Goal: Contribute content: Contribute content

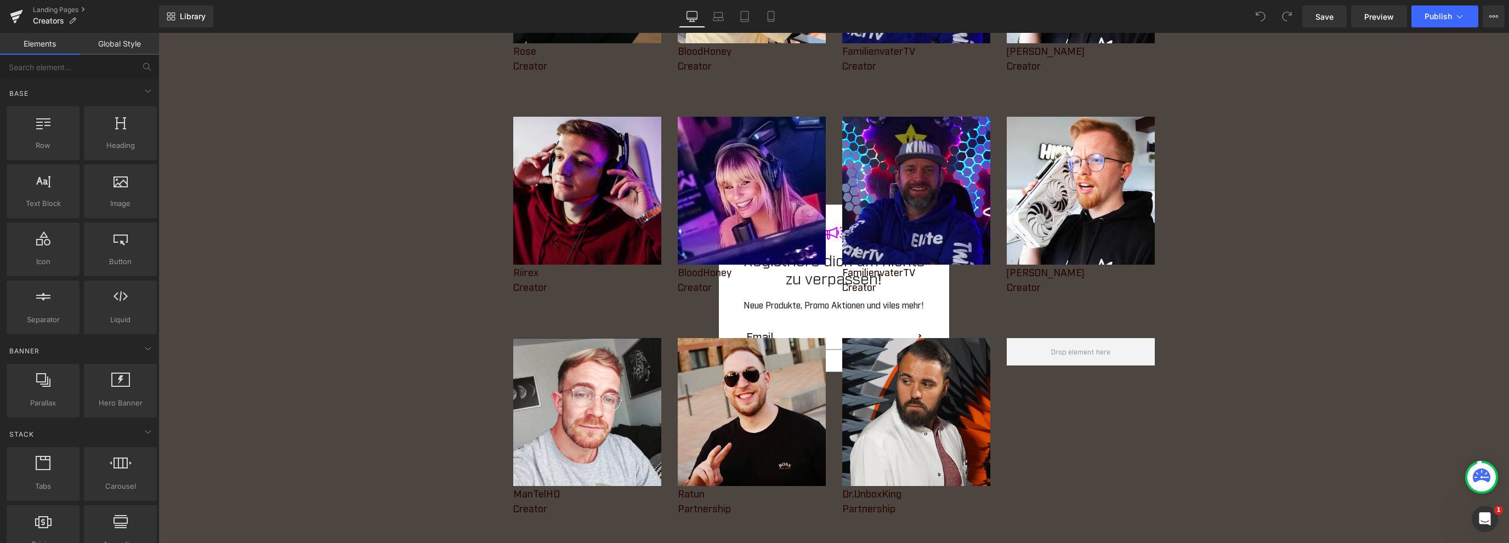
scroll to position [548, 0]
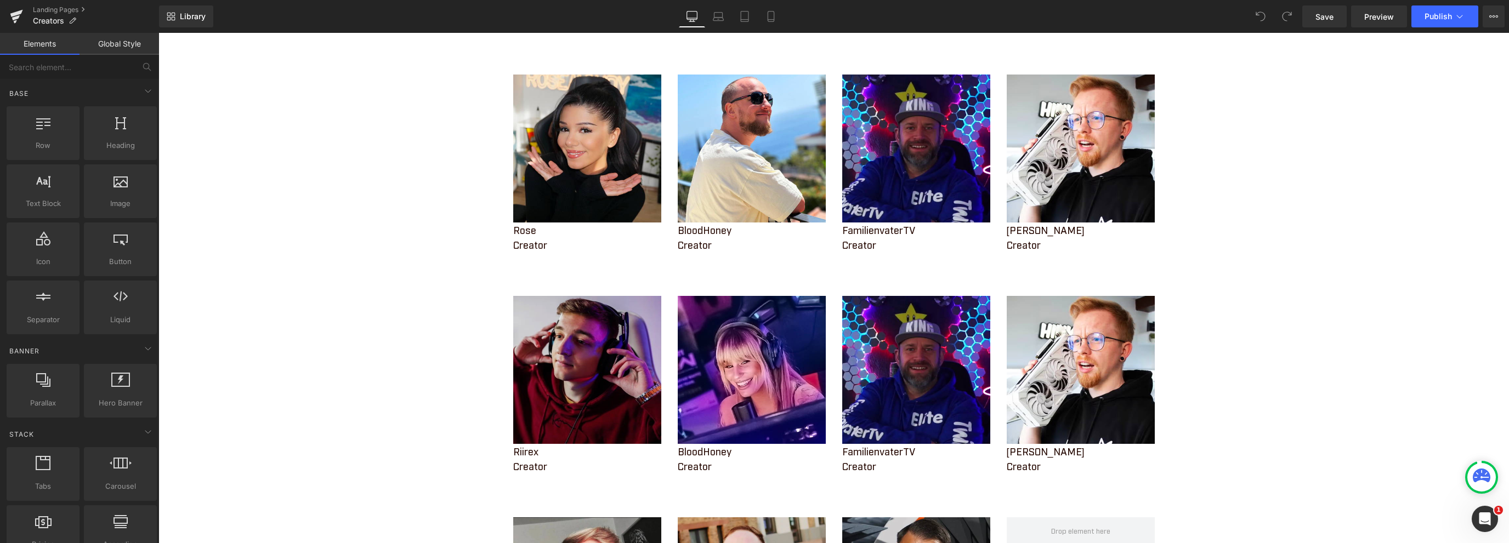
scroll to position [384, 0]
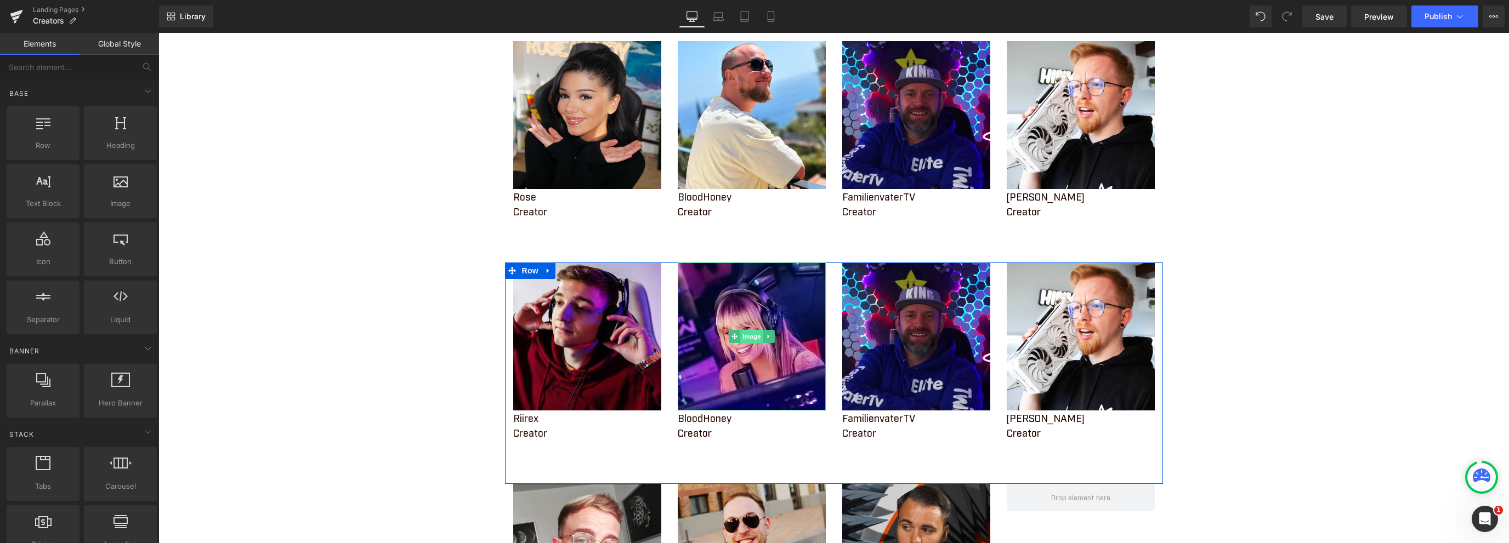
click at [744, 338] on span "Image" at bounding box center [751, 336] width 23 height 13
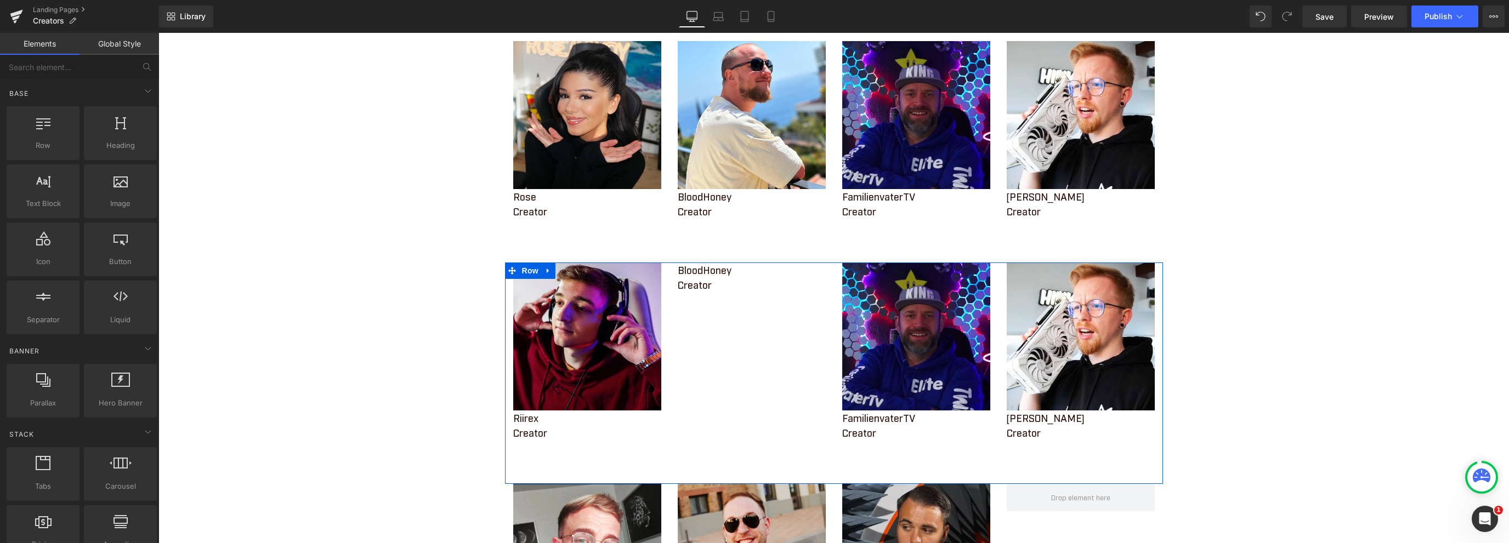
click at [704, 271] on p "BloodHoney" at bounding box center [752, 270] width 148 height 15
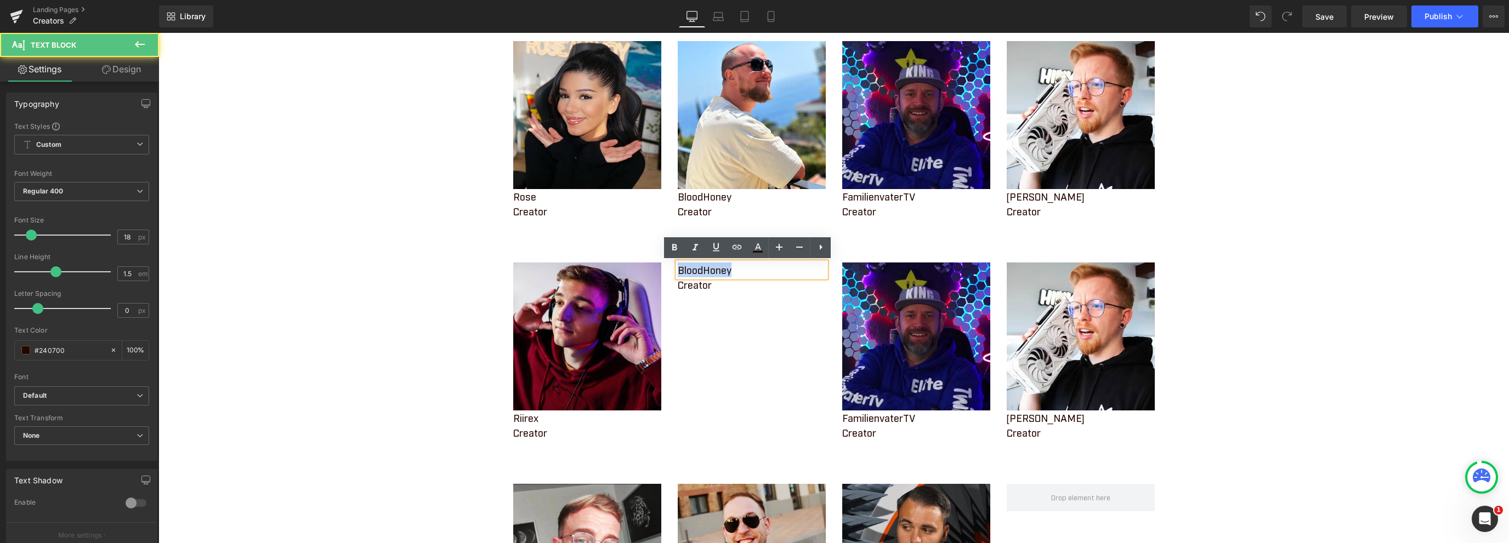
drag, startPoint x: 737, startPoint y: 271, endPoint x: 658, endPoint y: 274, distance: 79.0
click at [658, 274] on div "Image Riirex Text Block Creator Text Block BloodHoney Text Block Creator Text B…" at bounding box center [834, 373] width 658 height 221
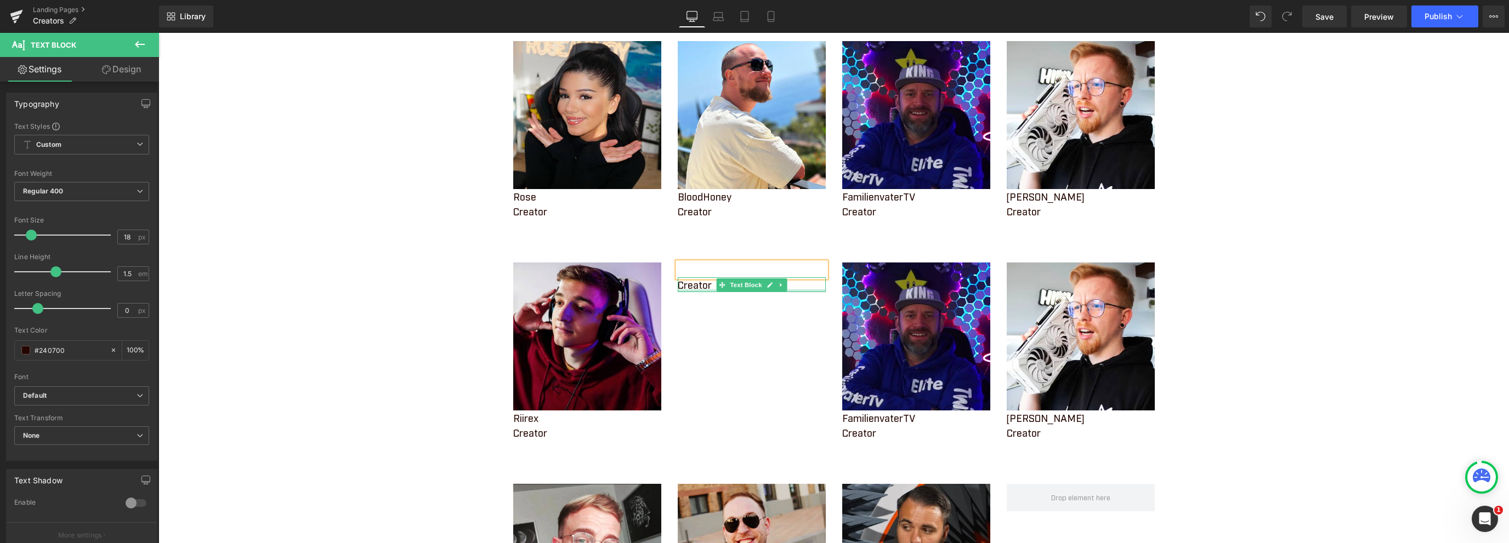
click at [700, 286] on p "Creator" at bounding box center [752, 284] width 148 height 15
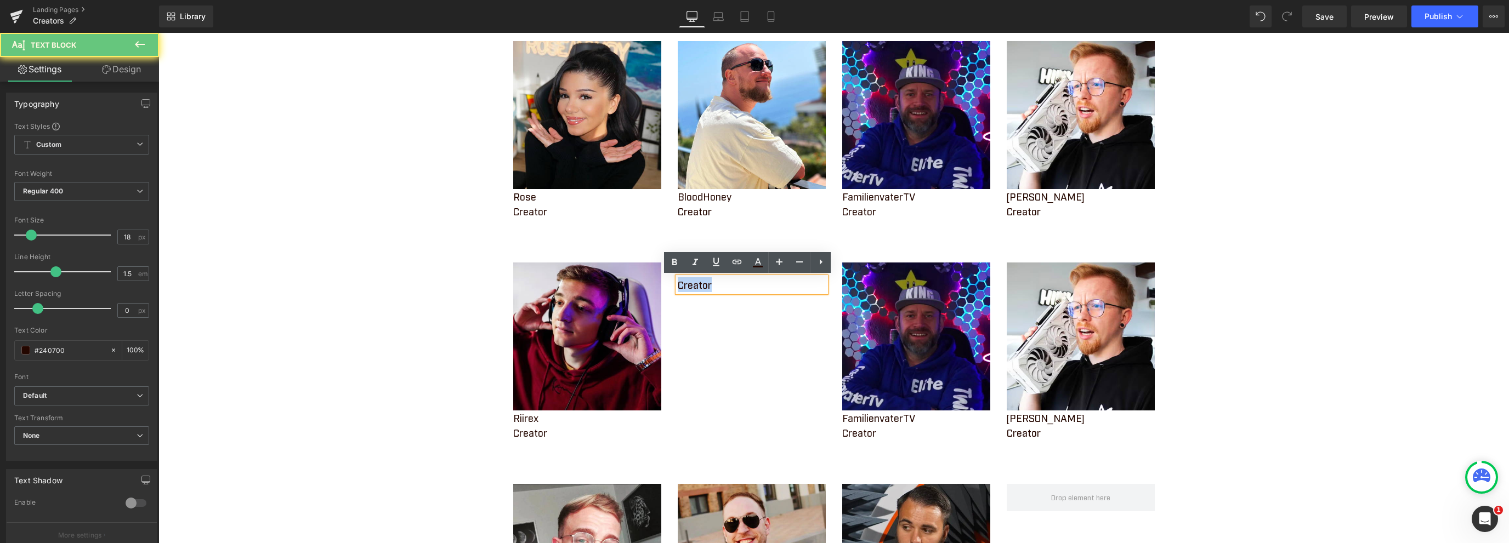
click at [700, 286] on p "Creator" at bounding box center [752, 284] width 148 height 15
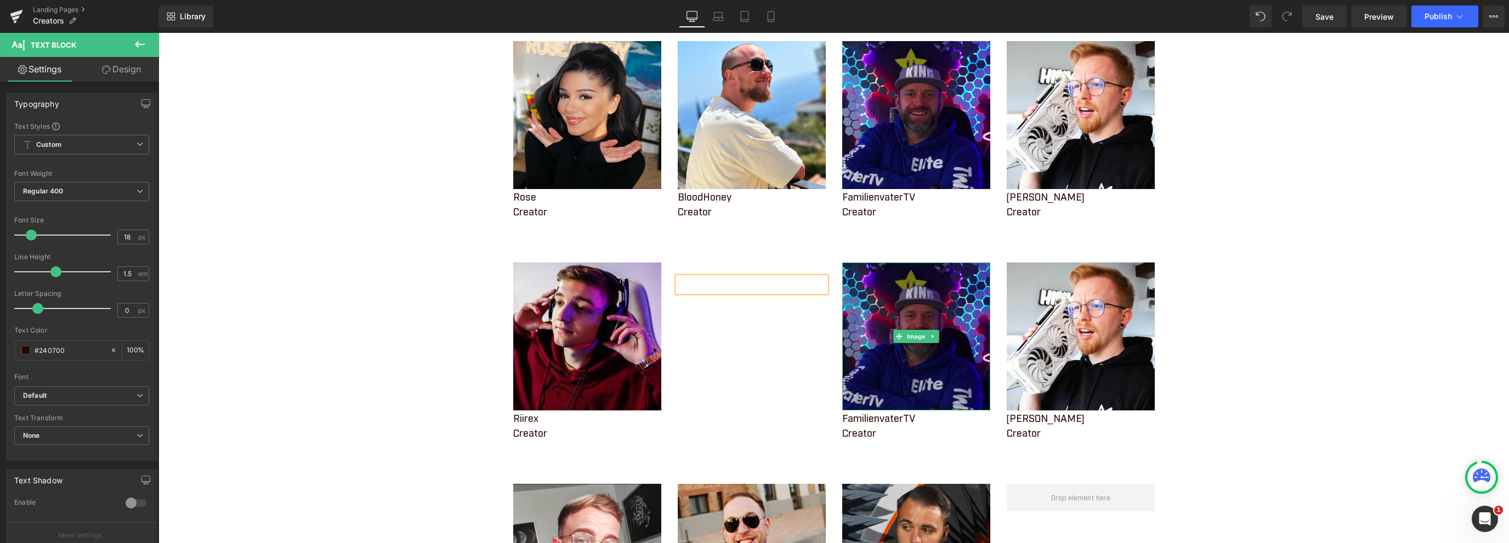
click at [878, 271] on img at bounding box center [916, 337] width 148 height 148
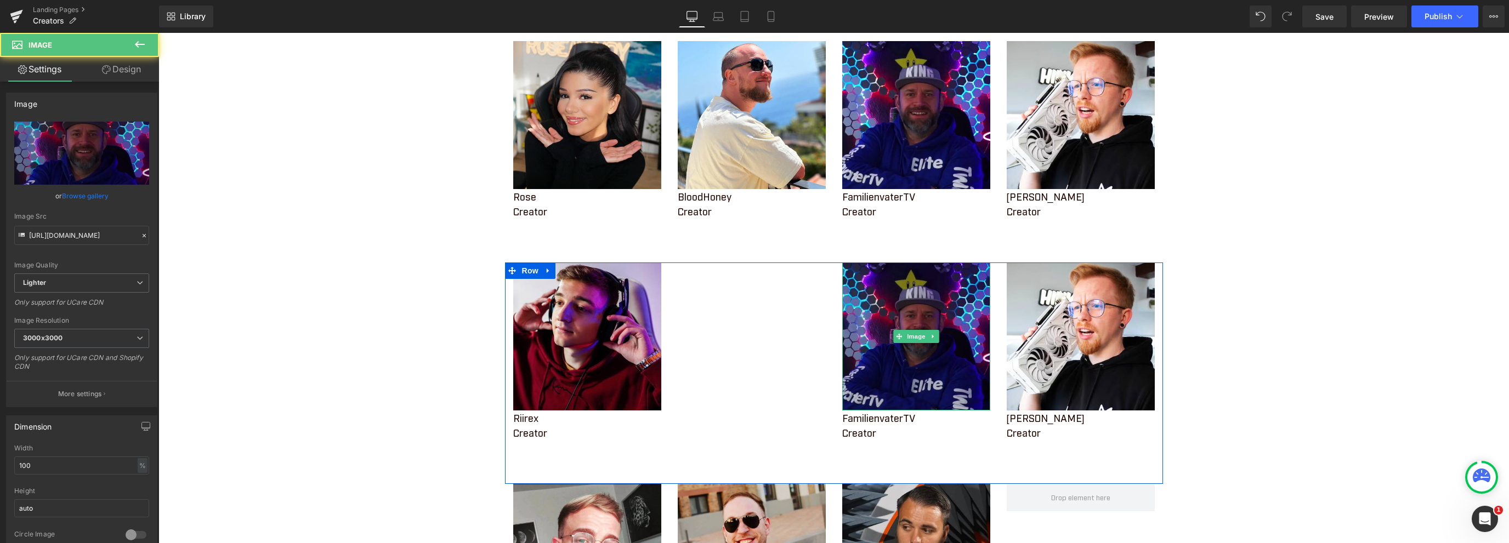
click at [903, 303] on img at bounding box center [916, 337] width 148 height 148
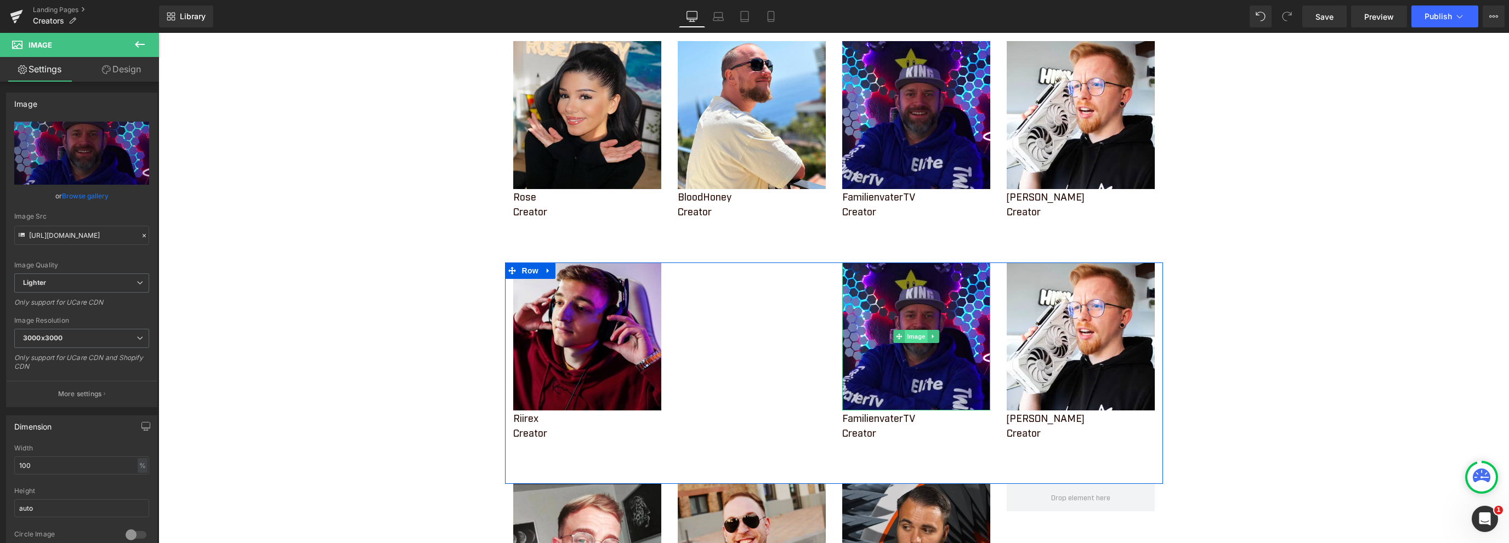
click at [910, 337] on span "Image" at bounding box center [916, 336] width 23 height 13
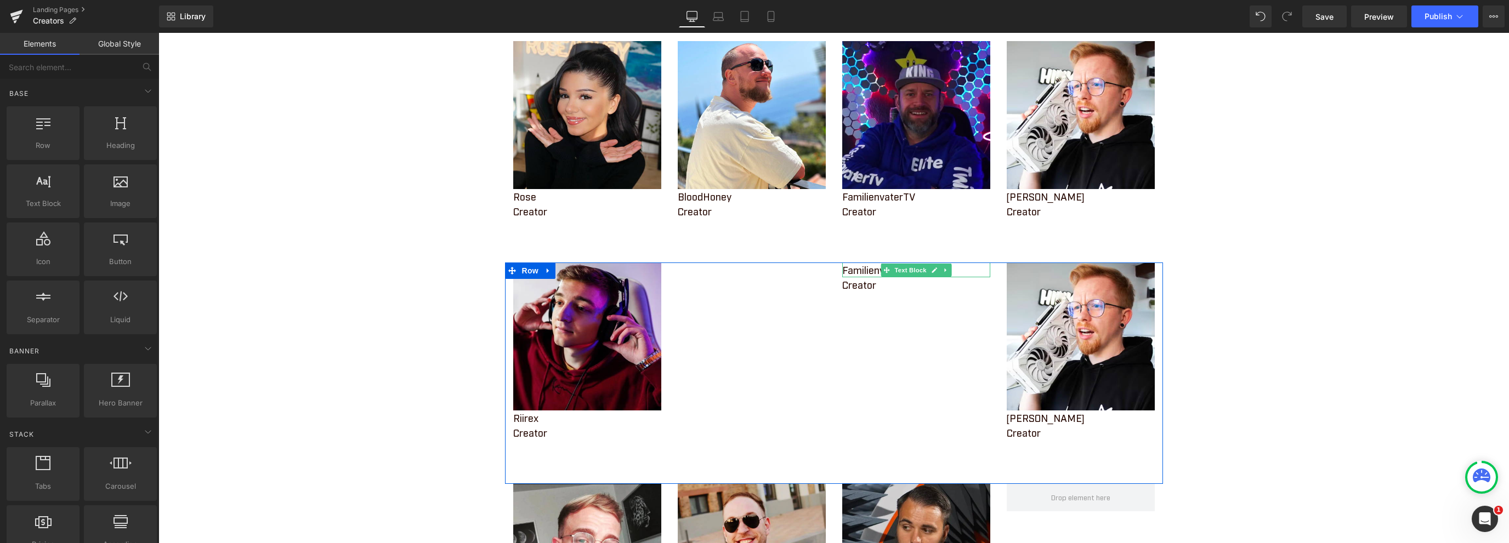
click at [883, 271] on icon at bounding box center [886, 270] width 6 height 7
click at [861, 269] on p "Creator" at bounding box center [916, 270] width 148 height 15
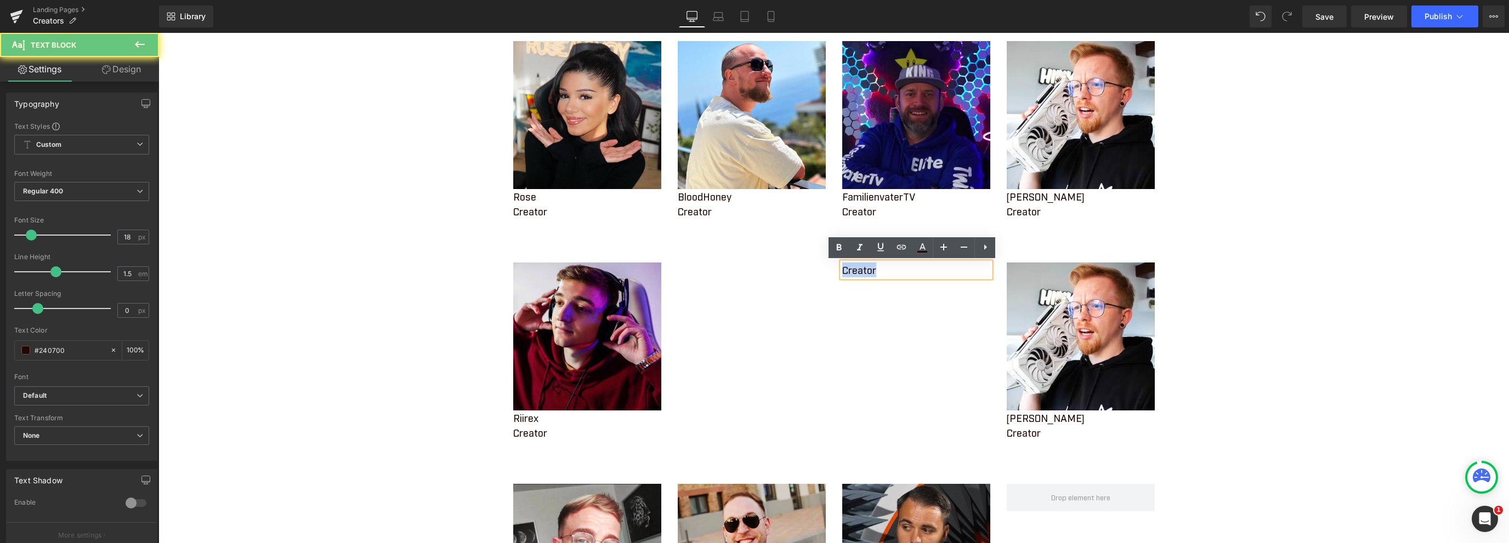
click at [861, 269] on p "Creator" at bounding box center [916, 270] width 148 height 15
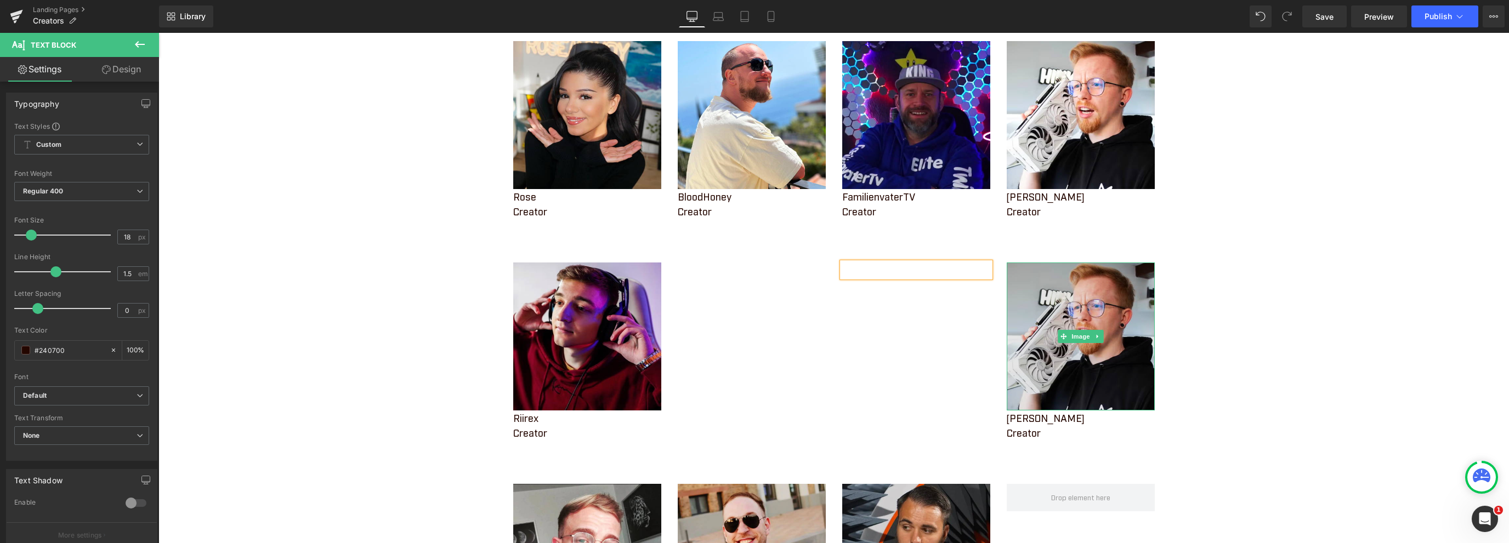
click at [1059, 311] on img at bounding box center [1081, 337] width 148 height 148
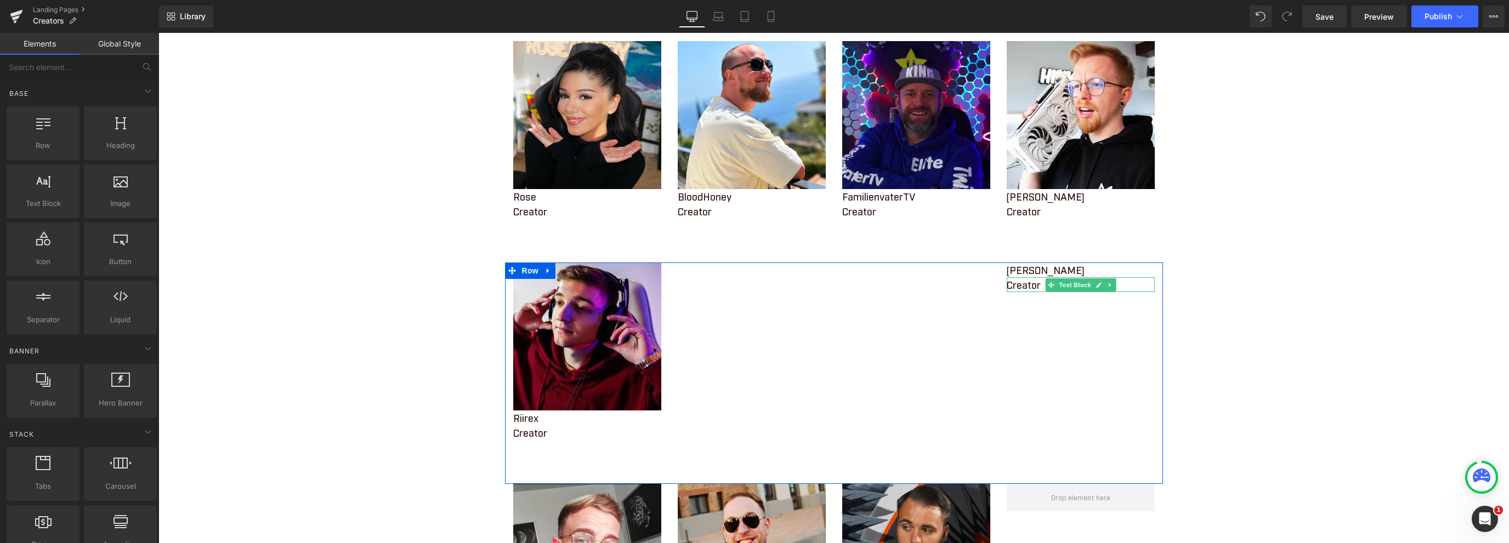
click at [1028, 284] on p "Creator" at bounding box center [1081, 284] width 148 height 15
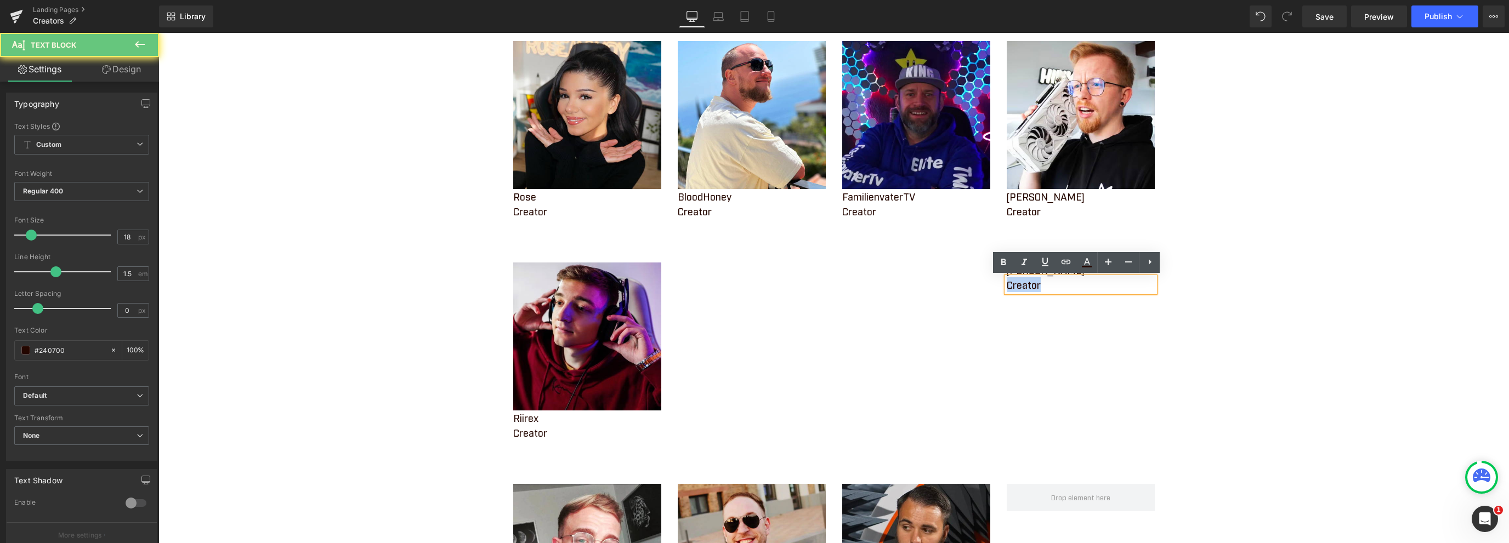
click at [1028, 284] on p "Creator" at bounding box center [1081, 284] width 148 height 15
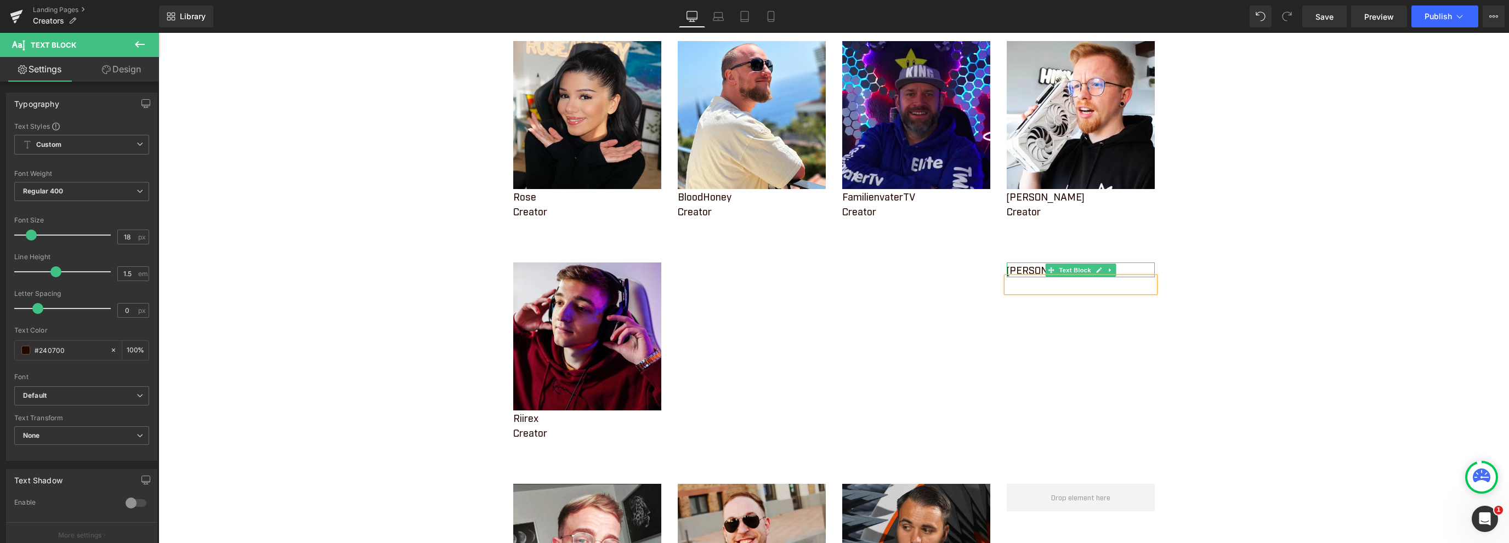
click at [1024, 271] on p "[PERSON_NAME]" at bounding box center [1081, 270] width 148 height 15
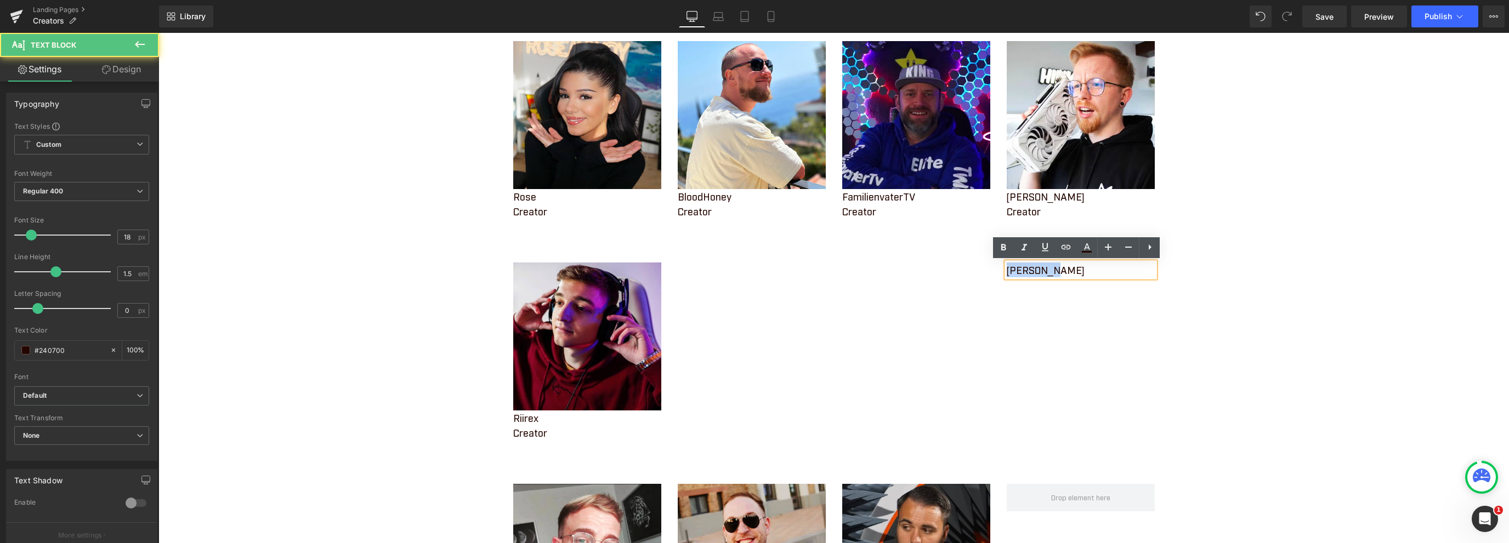
click at [1024, 271] on p "[PERSON_NAME]" at bounding box center [1081, 270] width 148 height 15
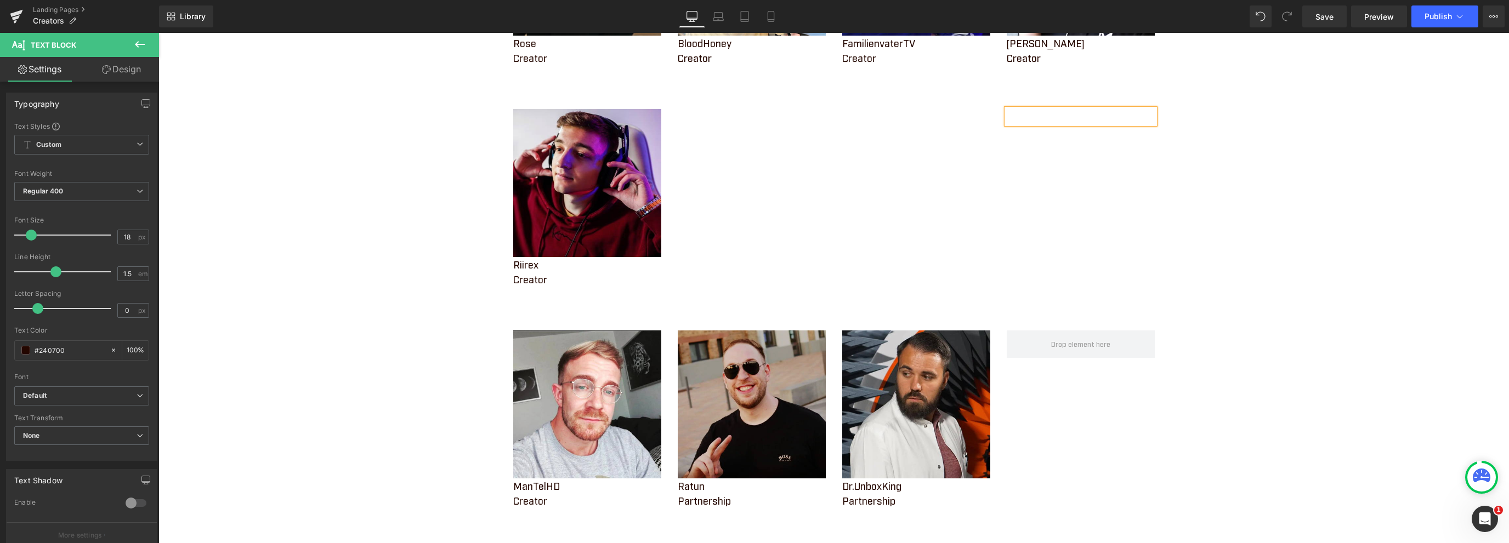
scroll to position [548, 0]
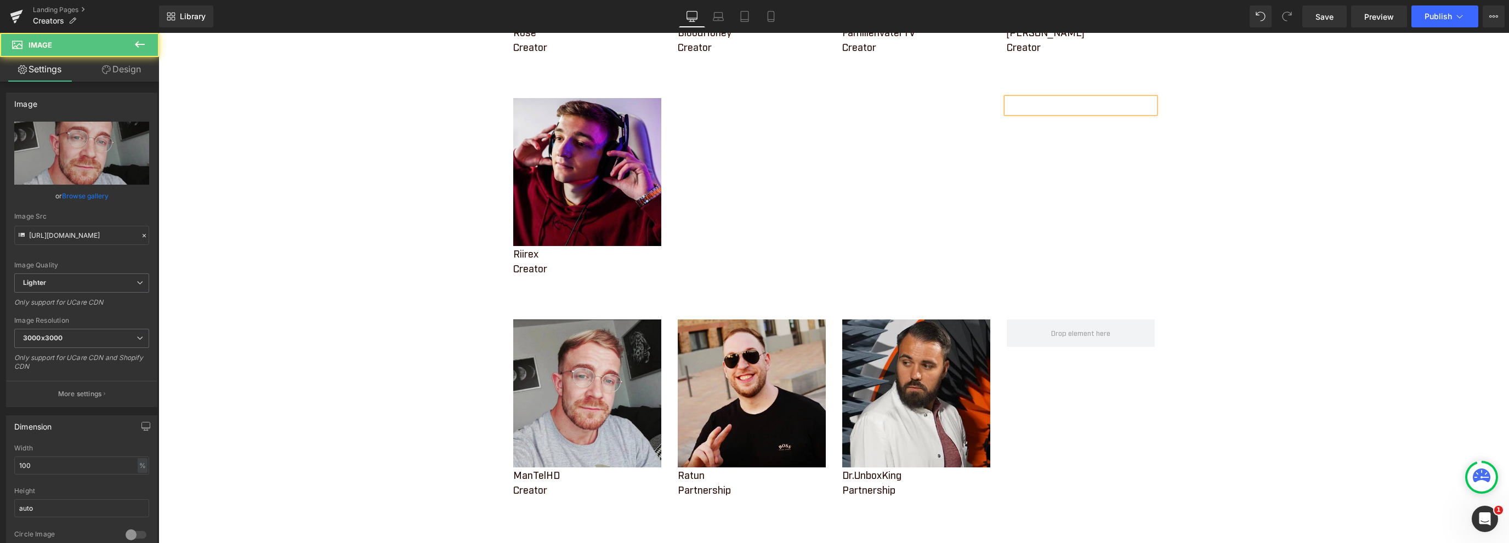
click at [576, 370] on img at bounding box center [587, 394] width 148 height 148
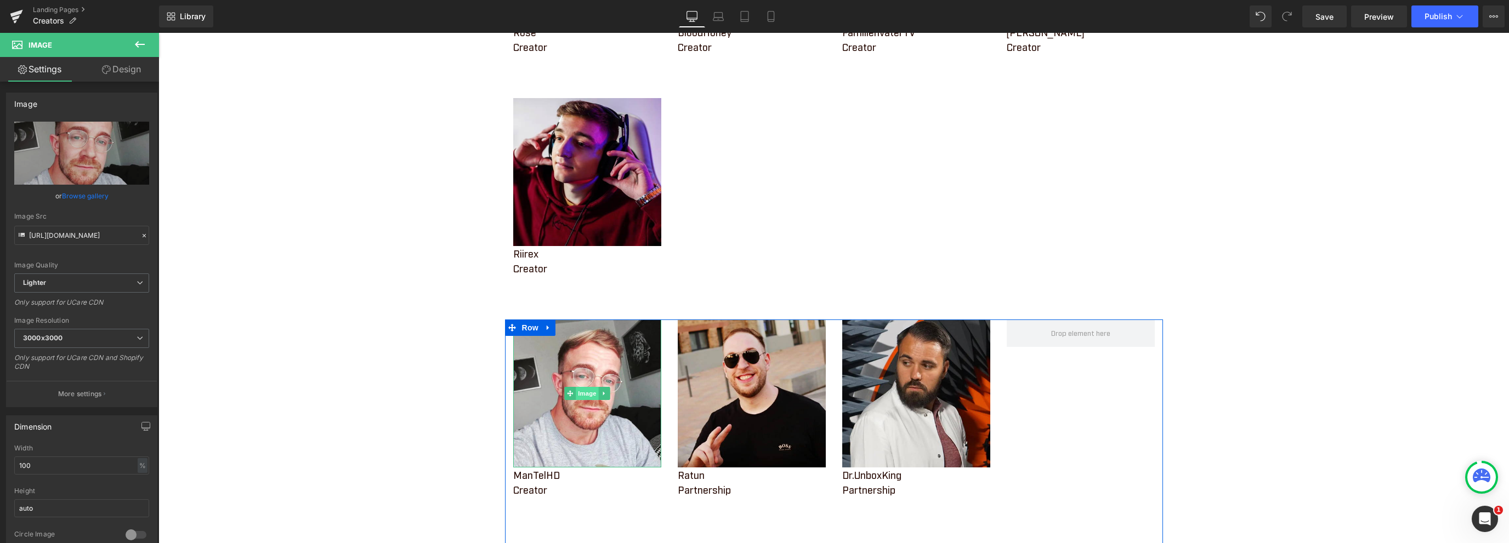
click at [579, 391] on span "Image" at bounding box center [587, 393] width 23 height 13
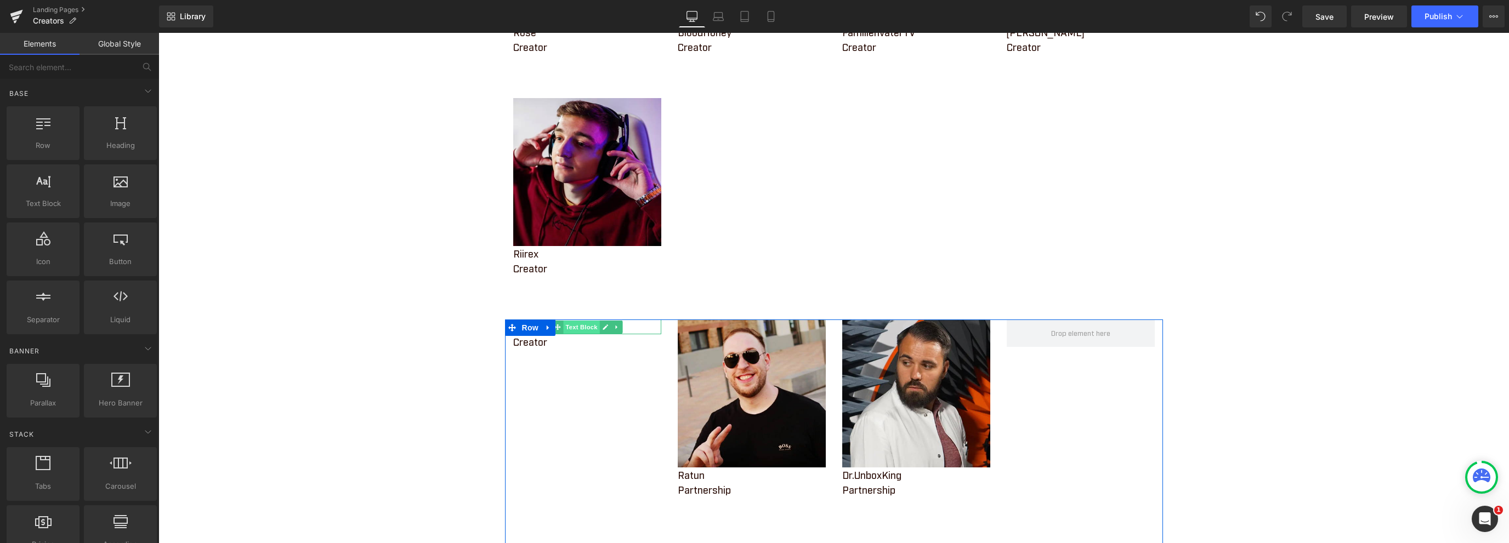
click at [576, 325] on span "Text Block" at bounding box center [581, 327] width 36 height 13
click at [570, 326] on span "Text Block" at bounding box center [581, 327] width 36 height 13
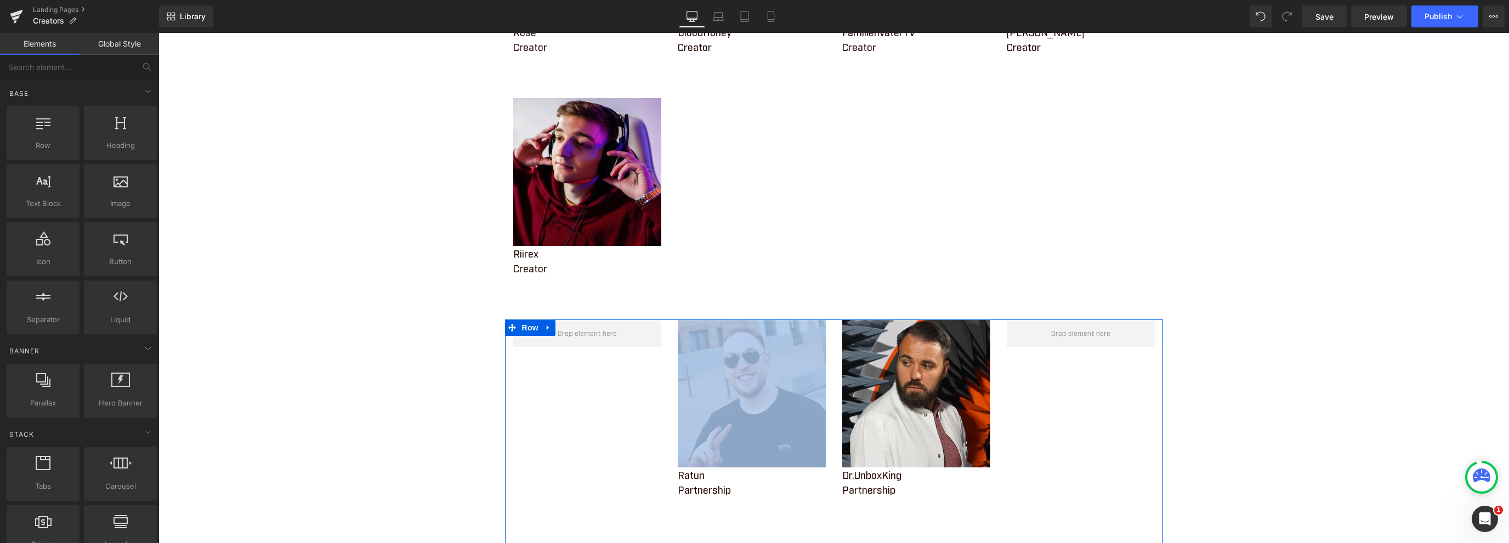
drag, startPoint x: 581, startPoint y: 337, endPoint x: 639, endPoint y: 367, distance: 65.5
click at [644, 379] on div "Image Ratun Partnership Text Block Image Dr.UnboxKing Partnership Text Block Row" at bounding box center [834, 445] width 658 height 251
click at [650, 325] on span at bounding box center [587, 333] width 148 height 27
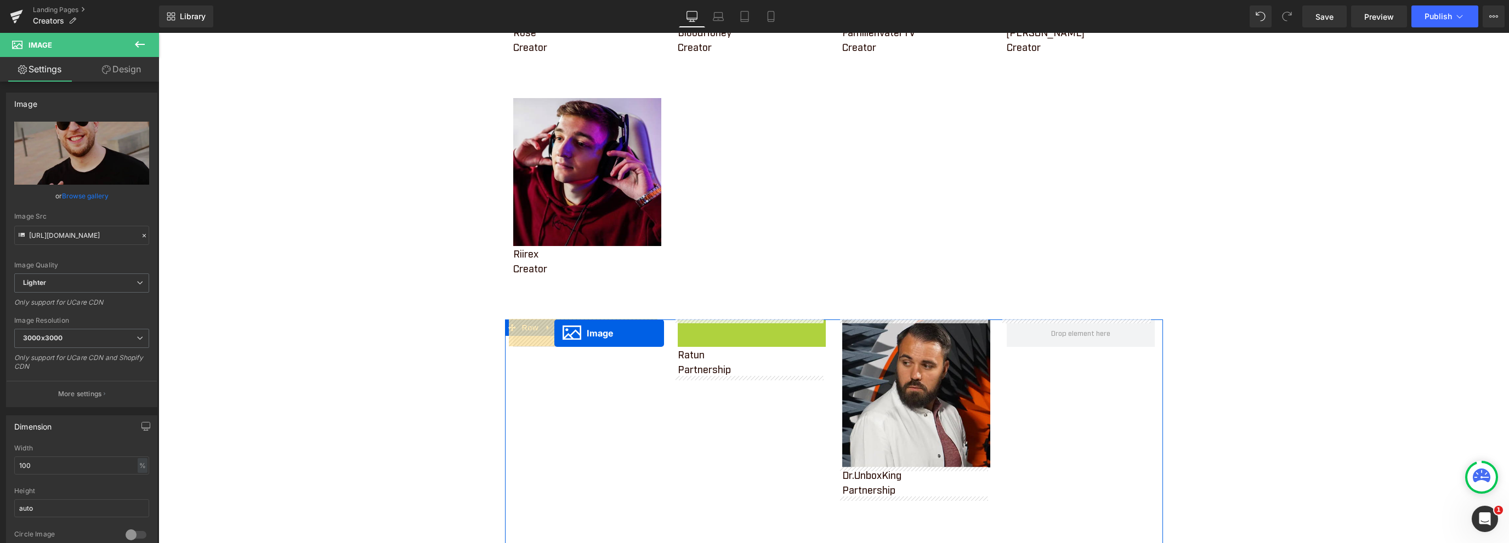
drag, startPoint x: 748, startPoint y: 389, endPoint x: 554, endPoint y: 334, distance: 201.8
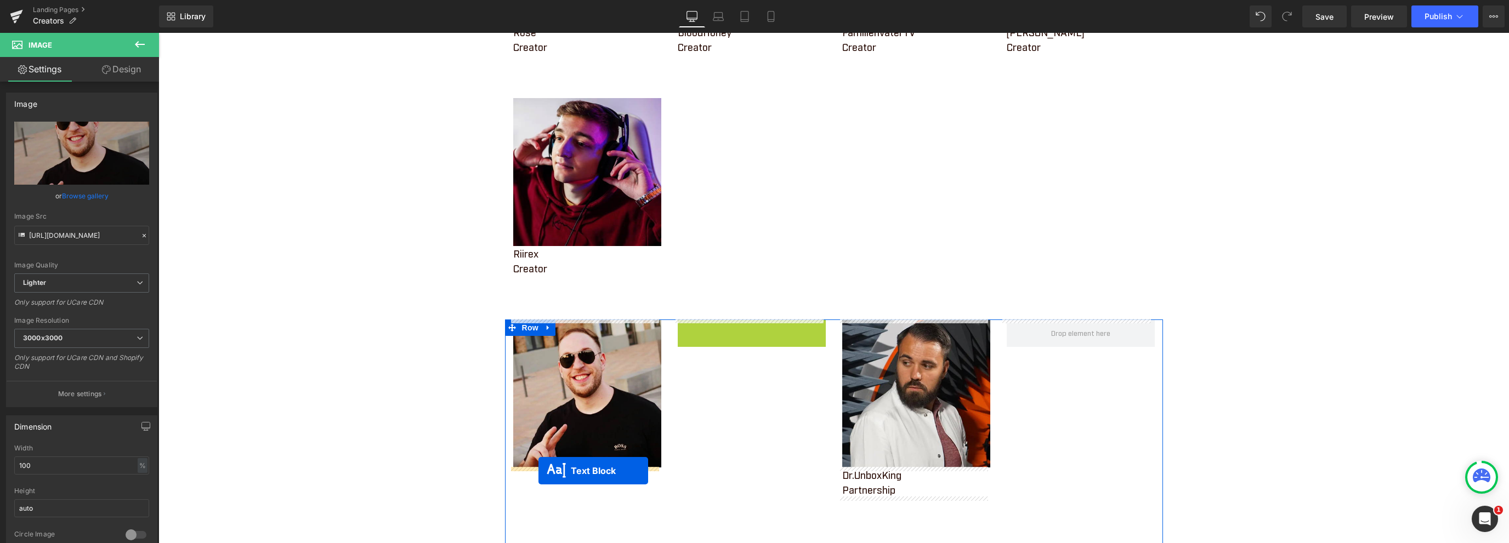
drag, startPoint x: 745, startPoint y: 332, endPoint x: 538, endPoint y: 471, distance: 248.9
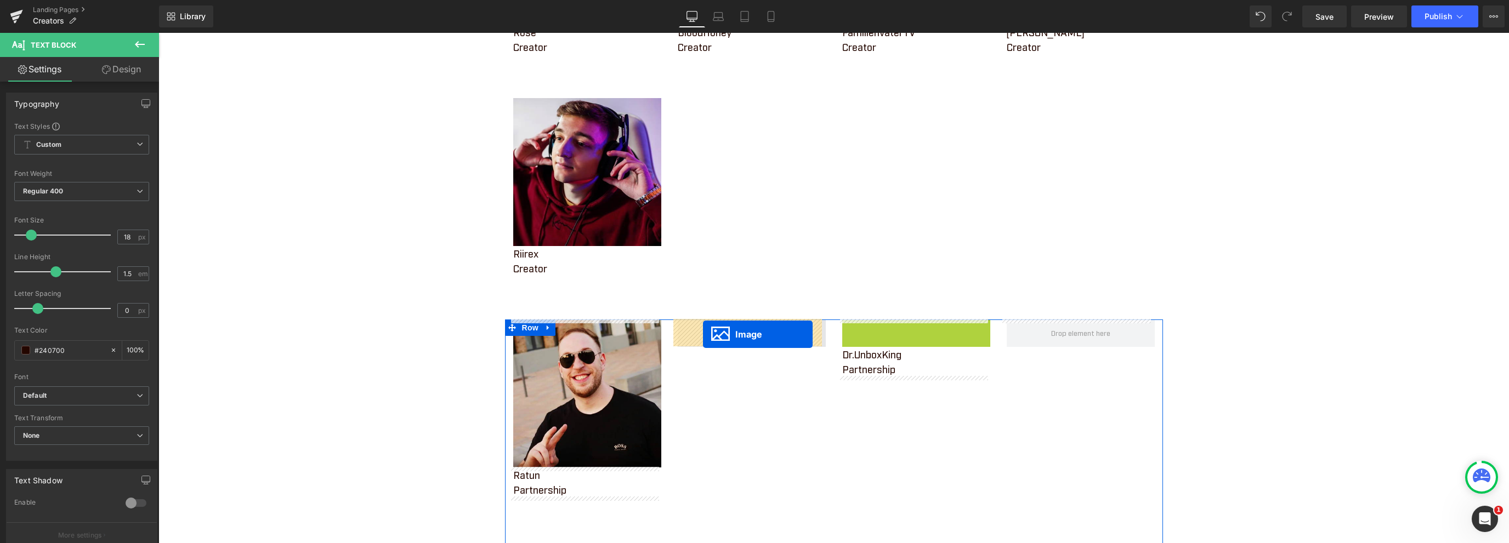
drag, startPoint x: 911, startPoint y: 395, endPoint x: 702, endPoint y: 334, distance: 217.9
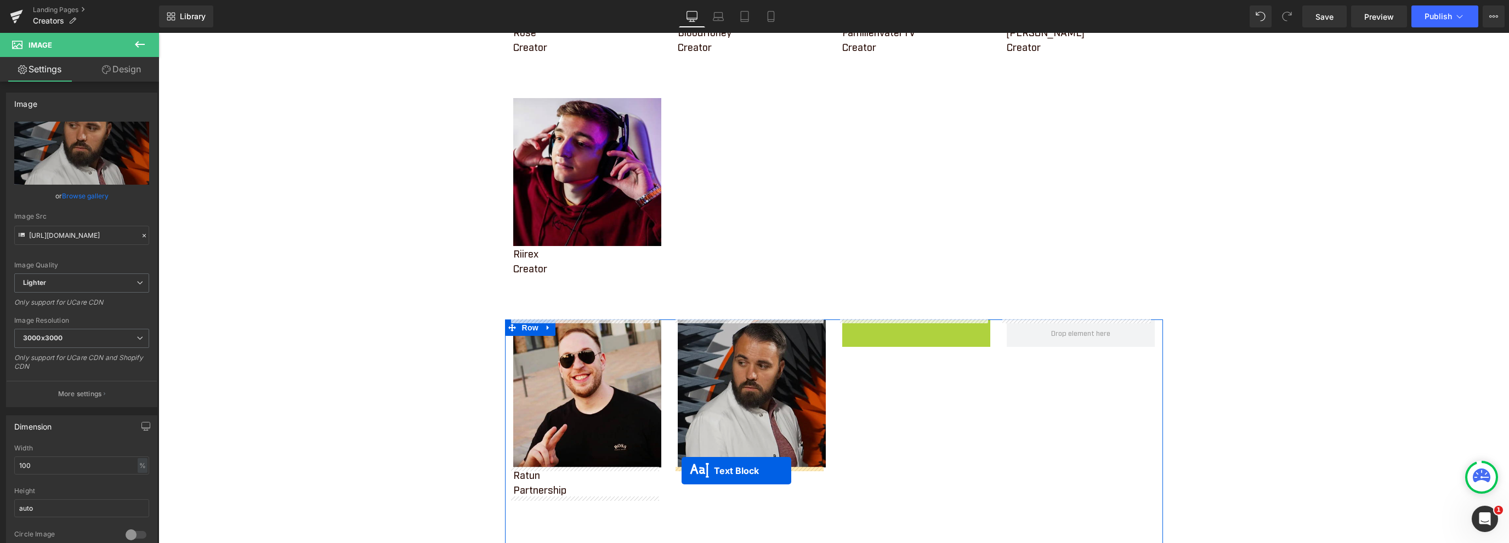
drag, startPoint x: 911, startPoint y: 330, endPoint x: 689, endPoint y: 464, distance: 259.2
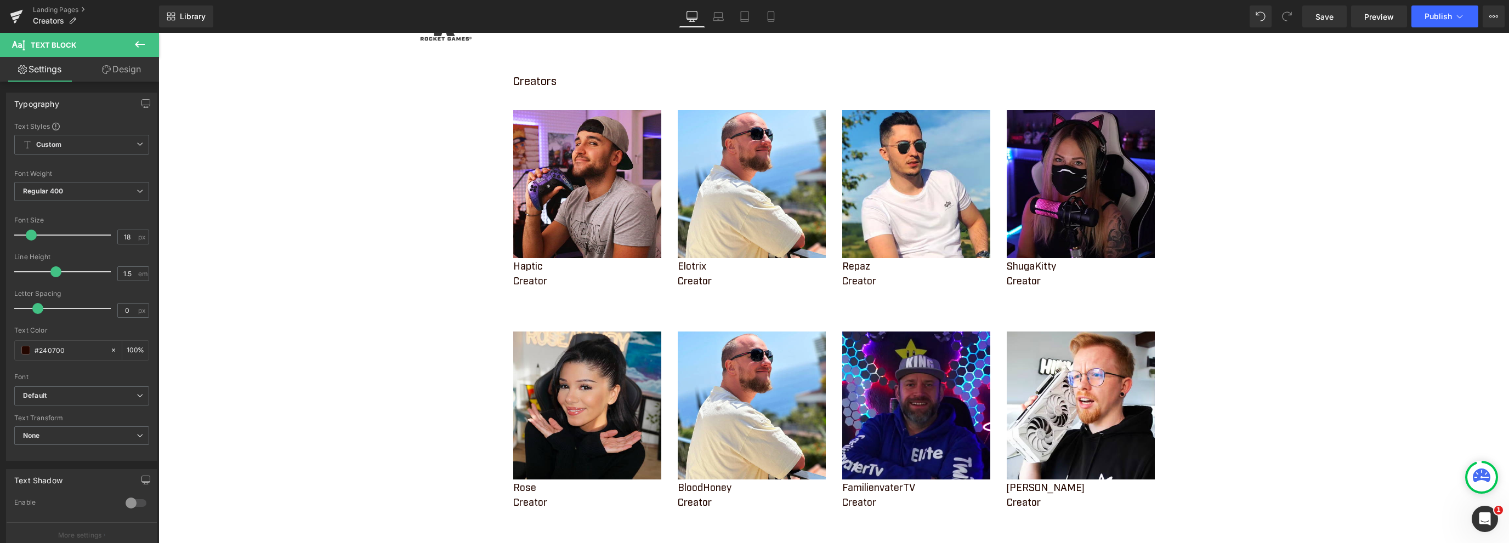
scroll to position [0, 0]
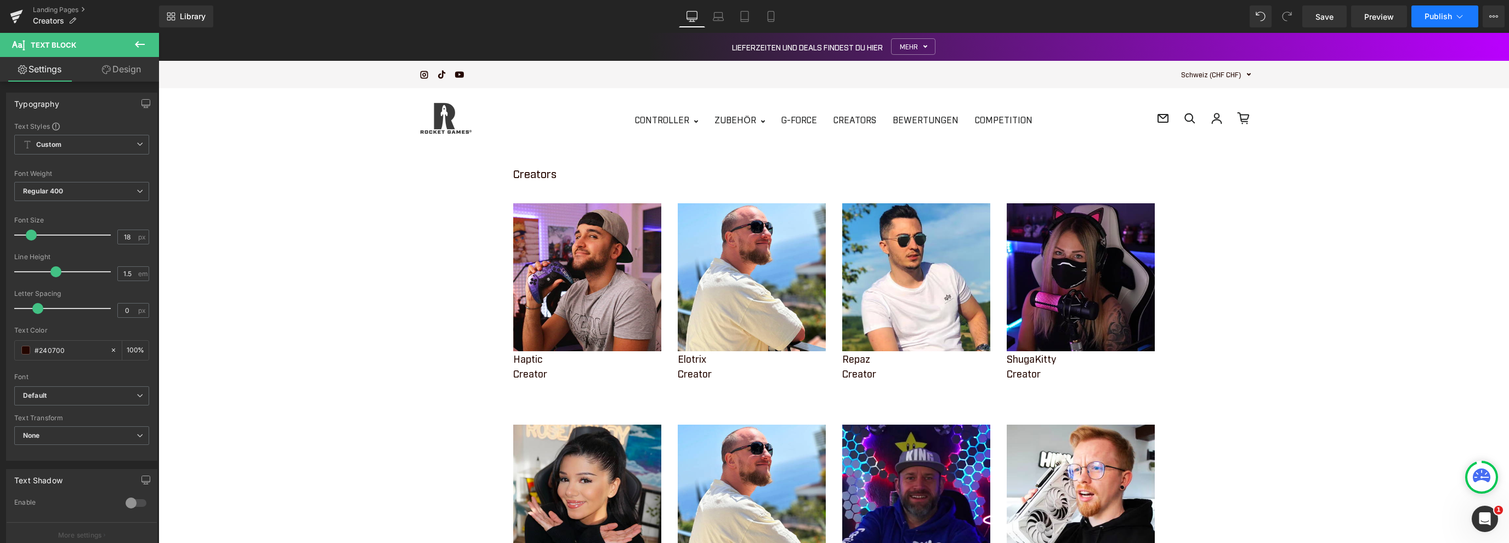
click at [1446, 19] on span "Publish" at bounding box center [1437, 16] width 27 height 9
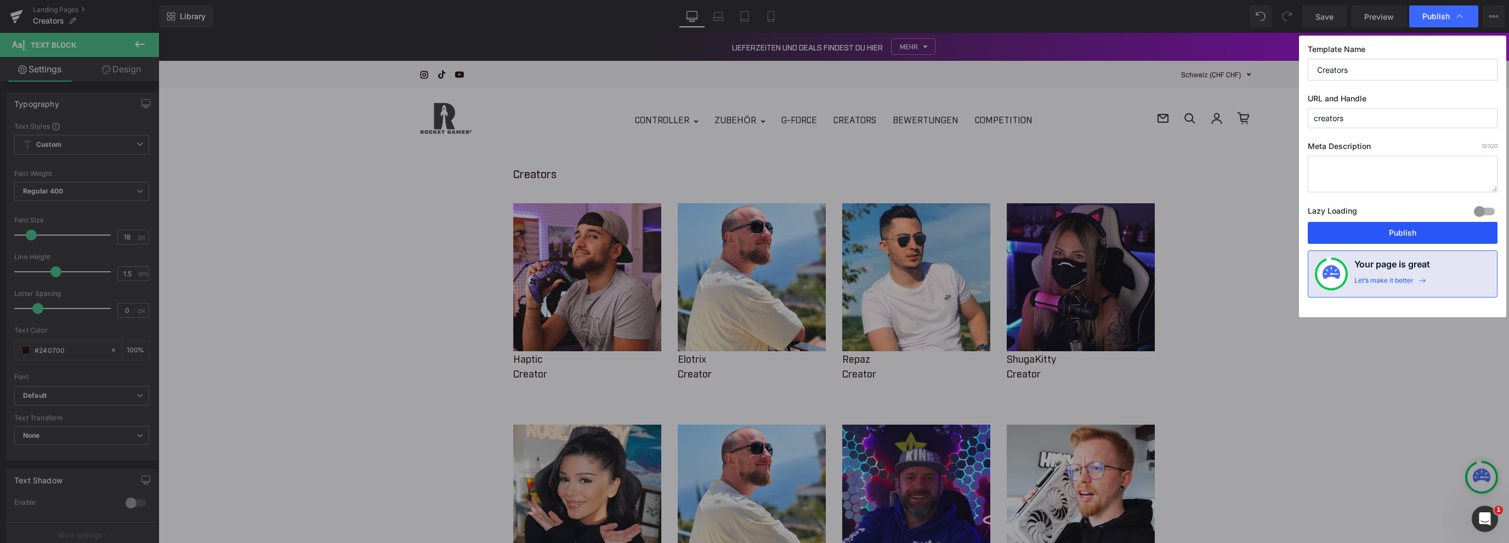
click at [1385, 233] on button "Publish" at bounding box center [1402, 233] width 190 height 22
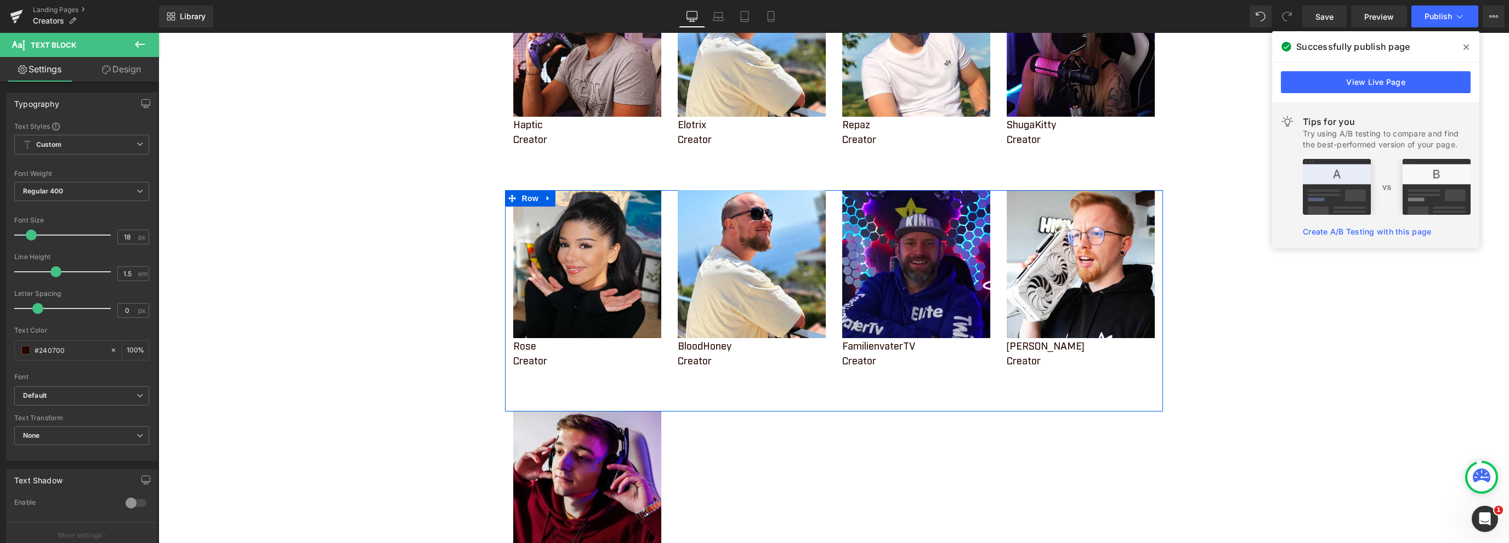
scroll to position [110, 0]
